Goal: Transaction & Acquisition: Purchase product/service

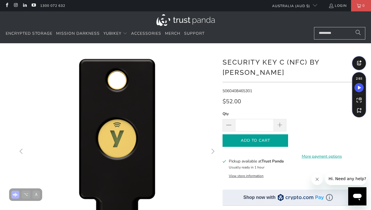
click at [237, 139] on span "Add to Cart" at bounding box center [256, 141] width 54 height 5
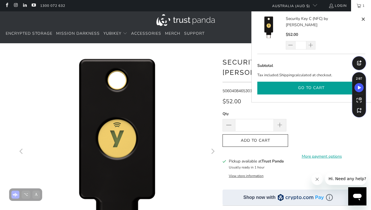
click at [276, 82] on button "Go to cart" at bounding box center [311, 88] width 108 height 13
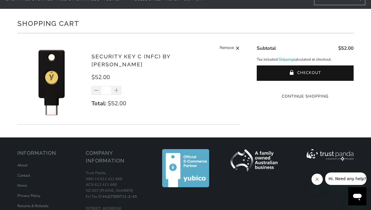
click at [294, 88] on div at bounding box center [305, 88] width 97 height 0
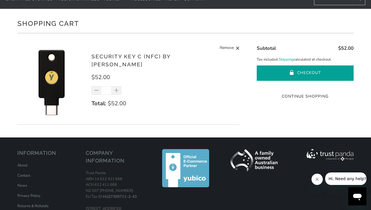
click at [293, 73] on span "submit" at bounding box center [292, 73] width 5 height 6
